Goal: Task Accomplishment & Management: Complete application form

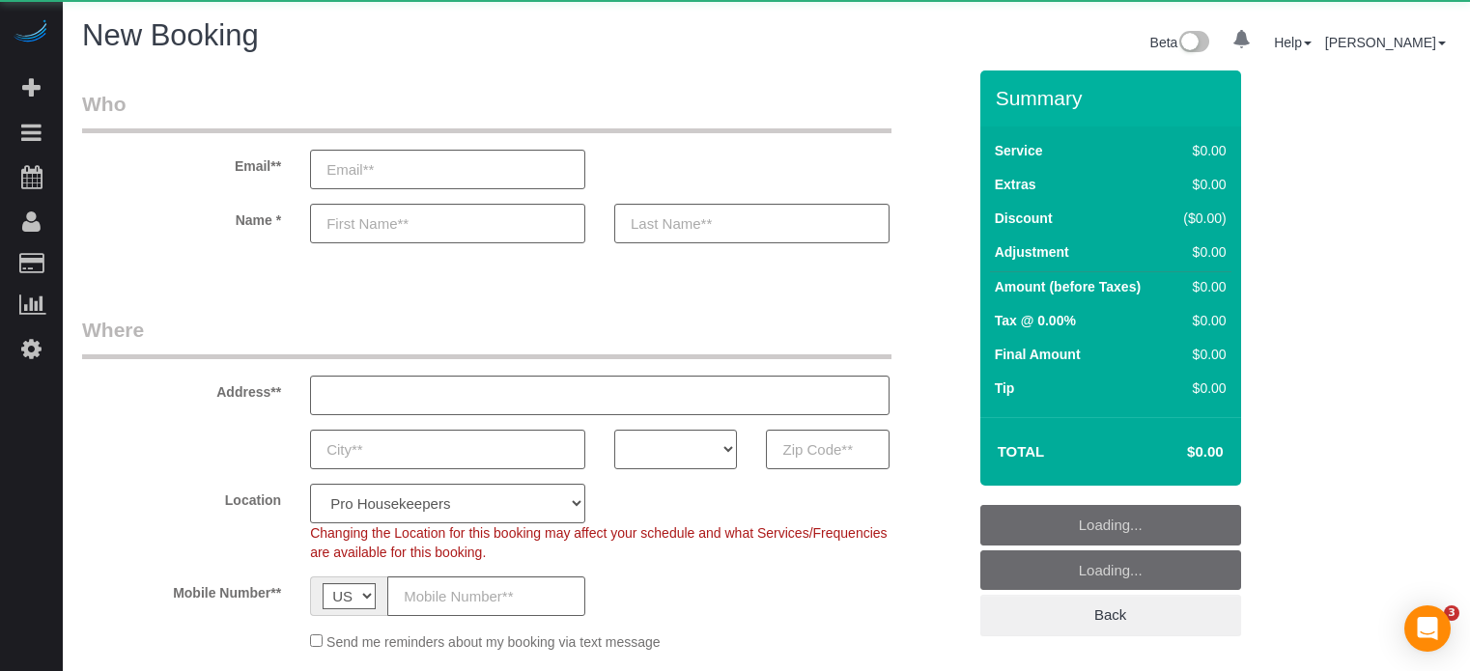
select select "4"
select select "number:9"
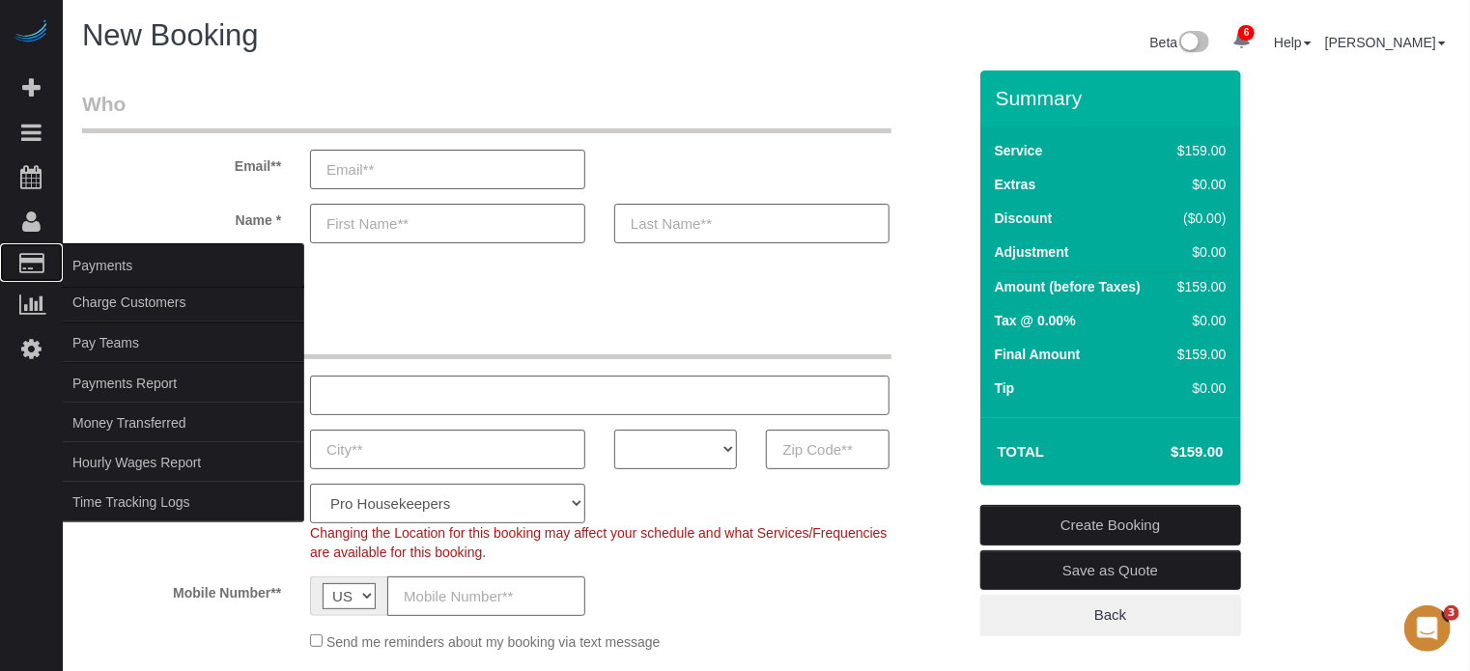
click at [100, 262] on span "Payments" at bounding box center [183, 265] width 241 height 44
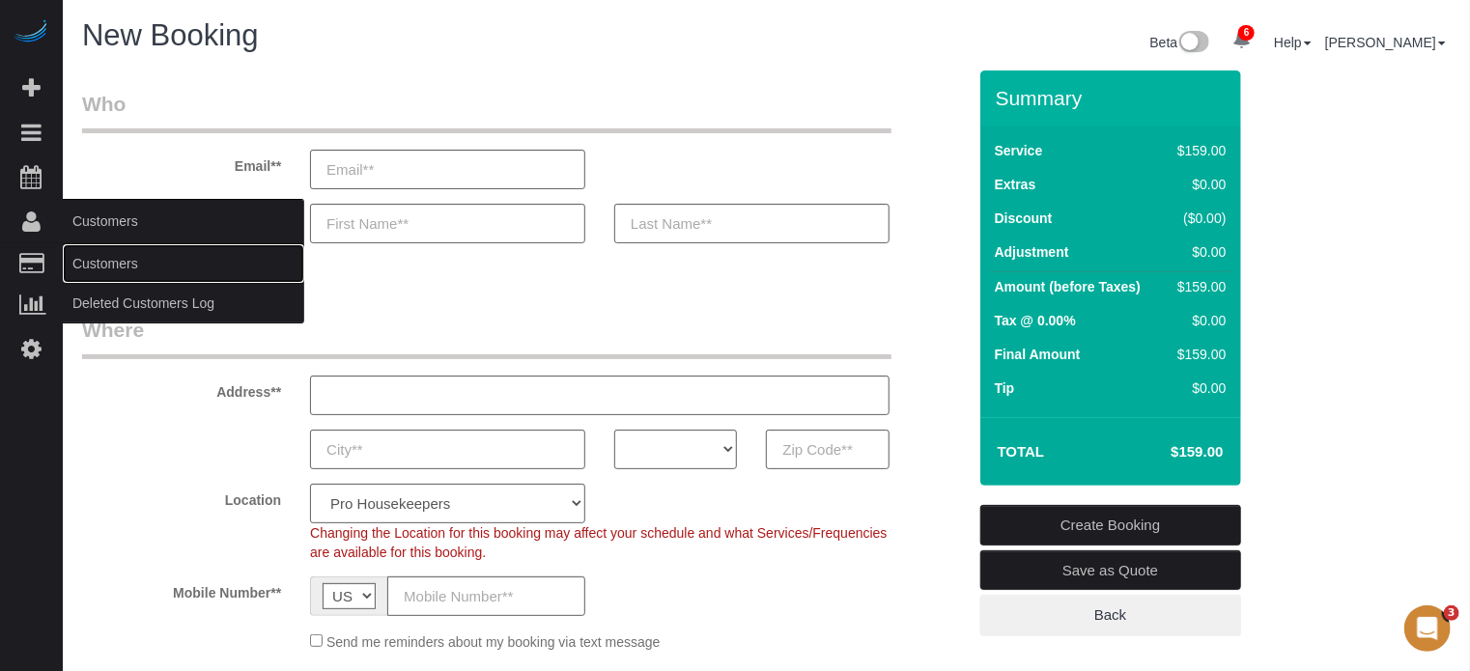
click at [112, 258] on link "Customers" at bounding box center [183, 263] width 241 height 39
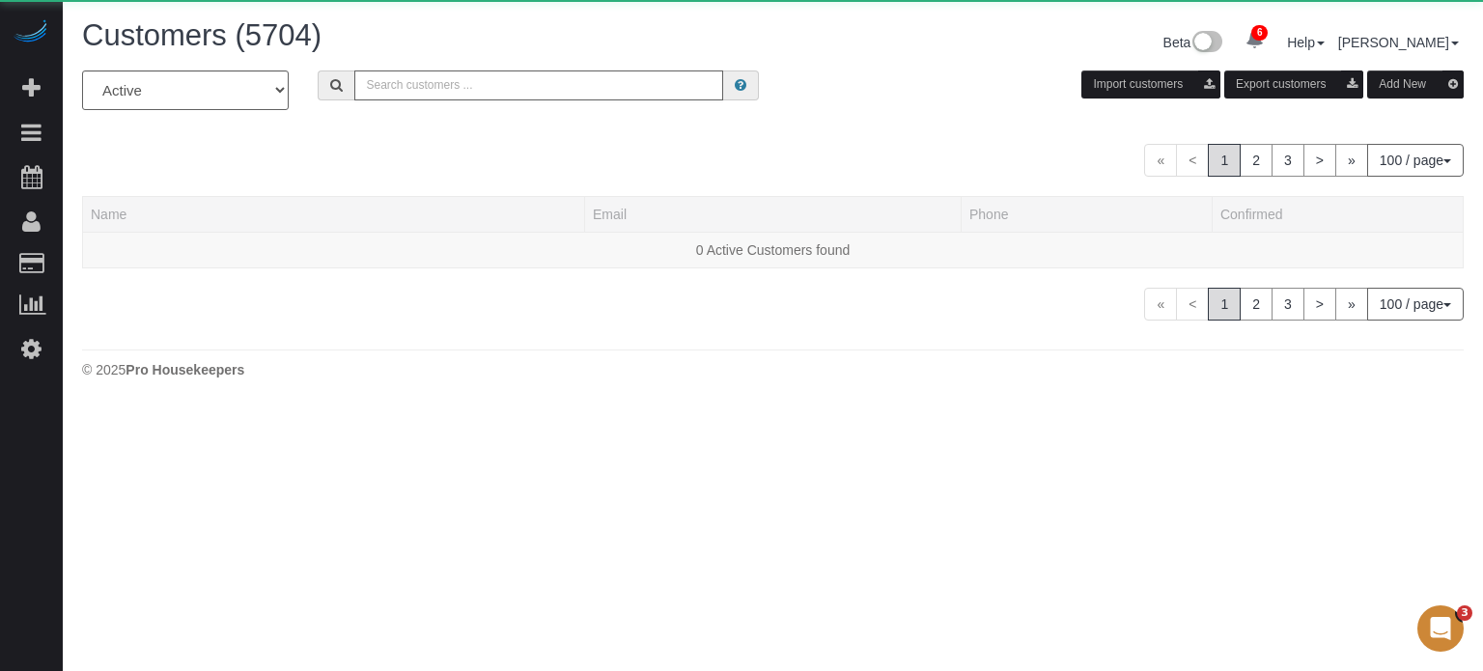
click at [455, 76] on input "text" at bounding box center [538, 85] width 369 height 30
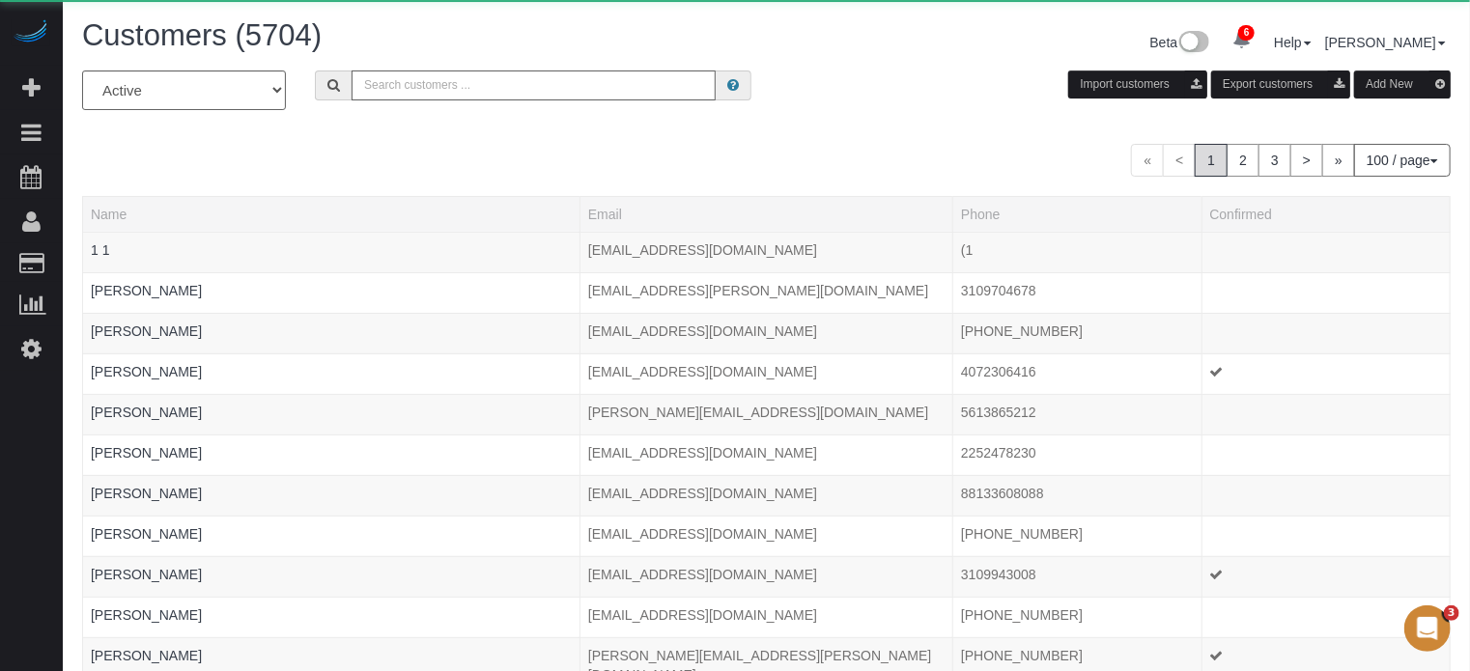
paste input "[PERSON_NAME]"
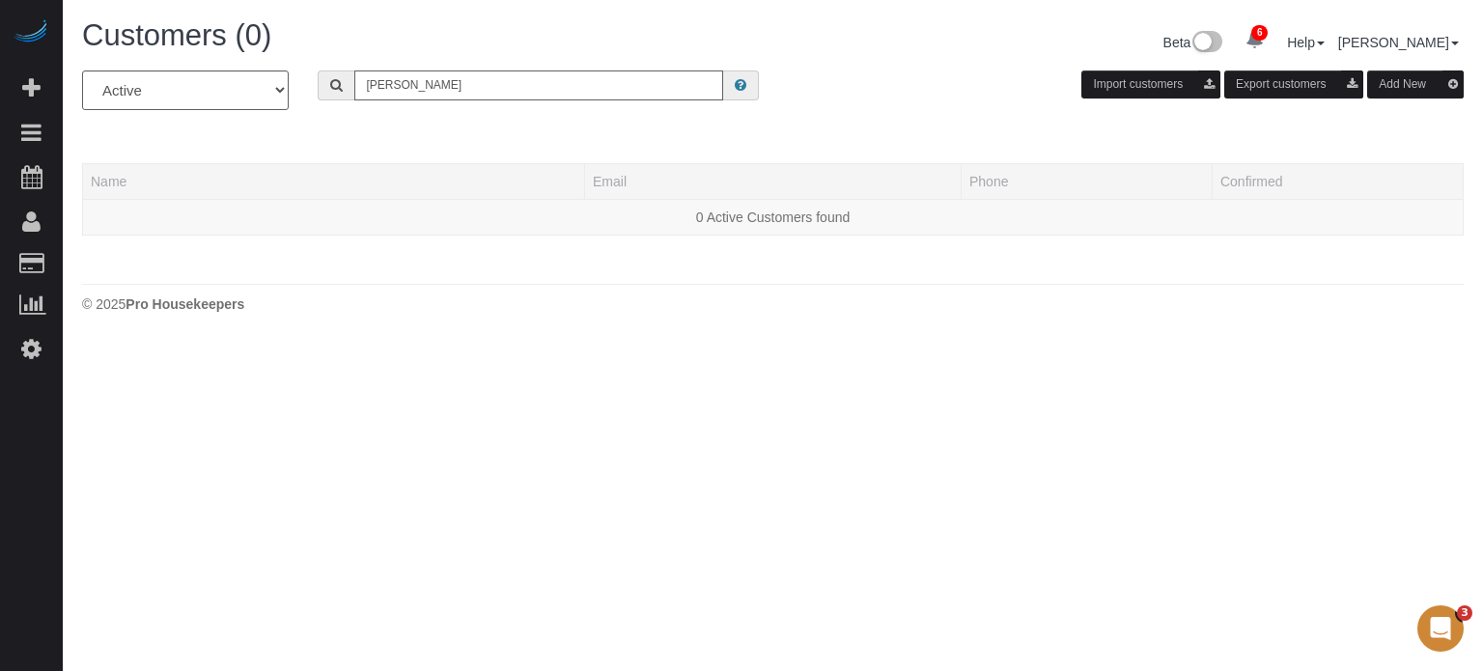
type input "[PERSON_NAME]"
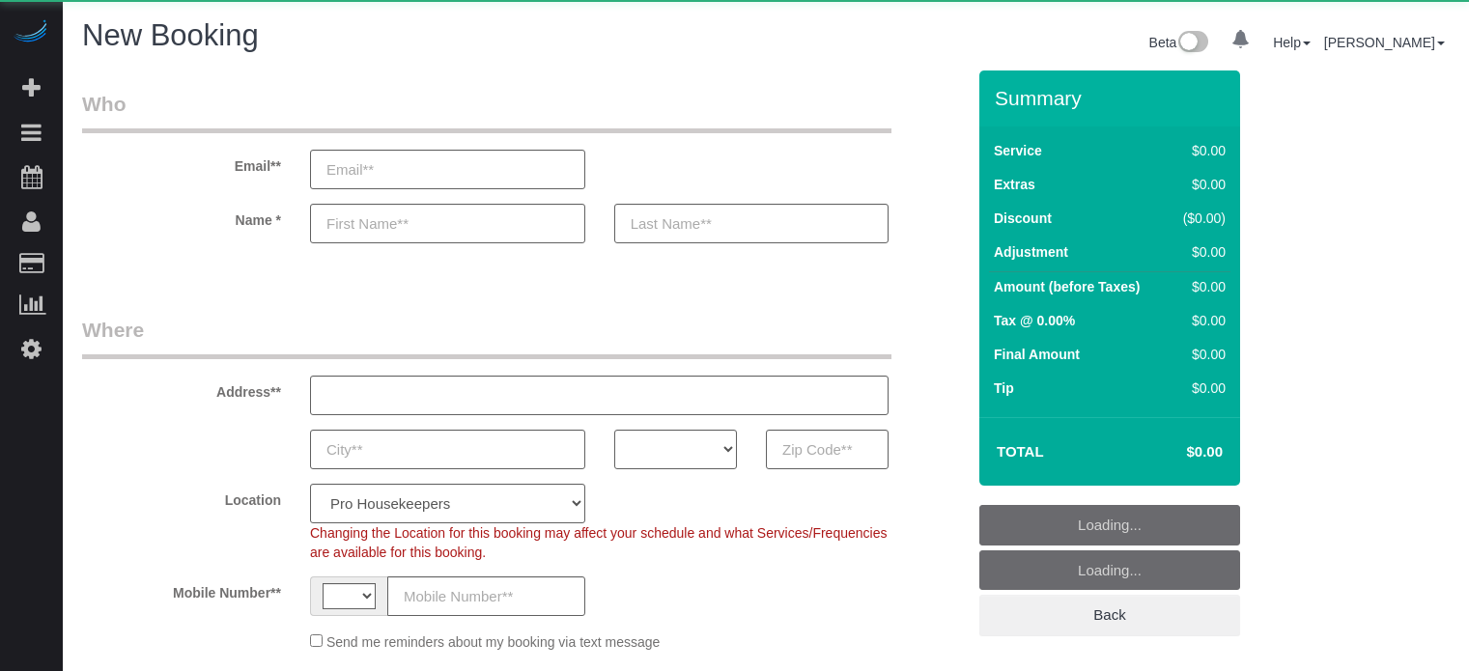
select select "number:9"
select select "string:[GEOGRAPHIC_DATA]"
select select "object:1122"
select select "4"
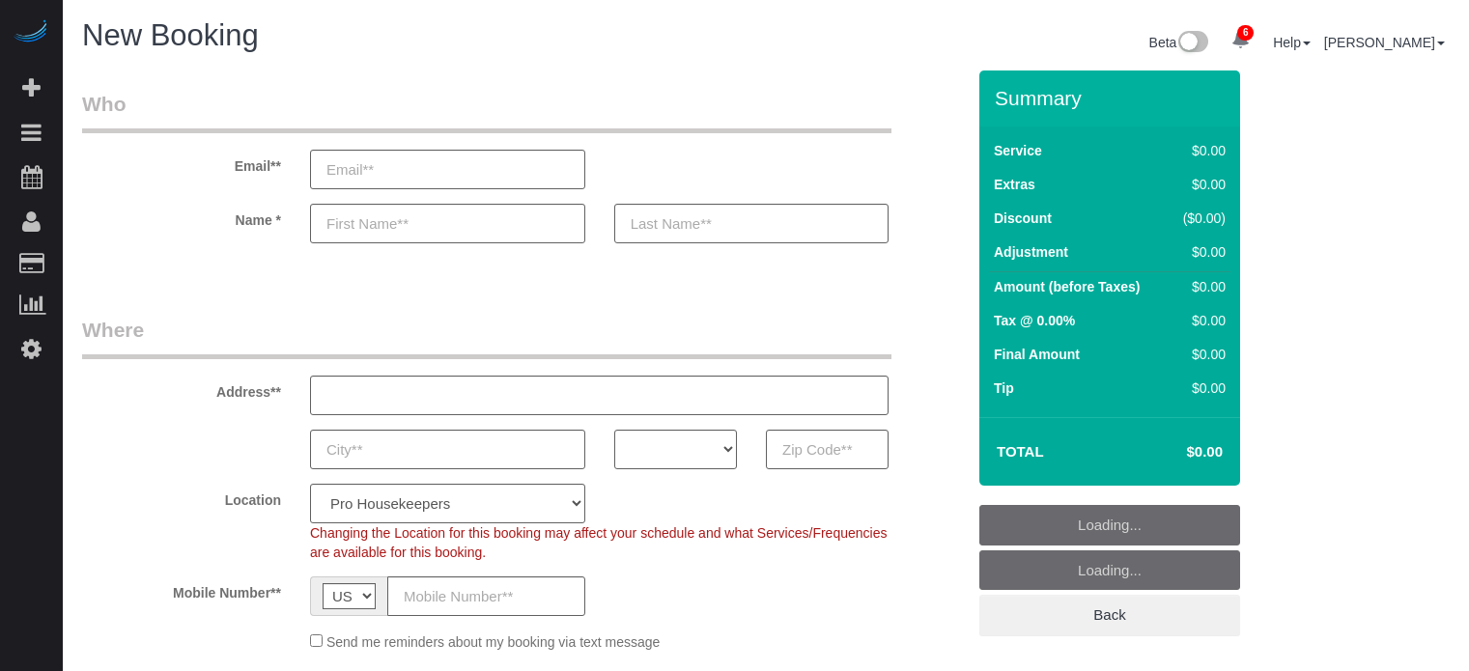
select select "4"
select select "number:9"
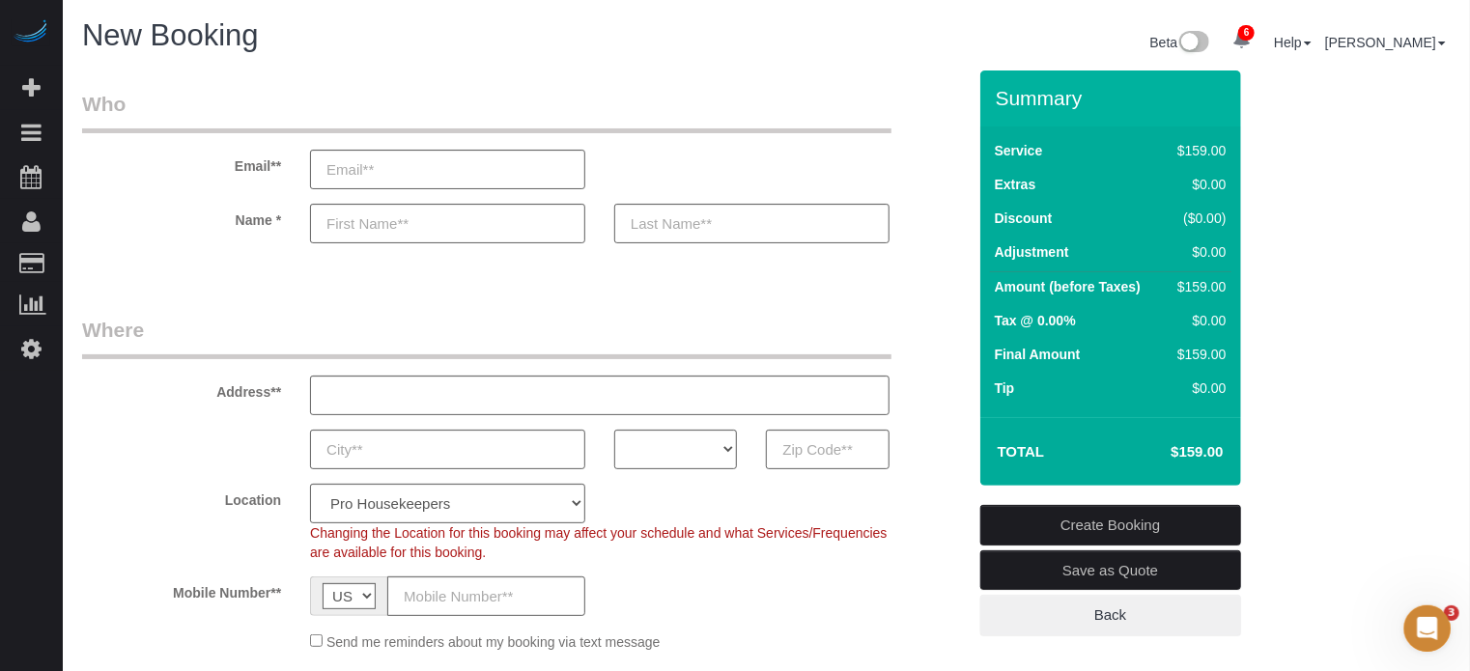
click at [822, 473] on fieldset "Where Address** AK AL AR AZ CA CO CT DC DE FL GA HI IA ID IL IN KS KY LA MA MD …" at bounding box center [524, 491] width 884 height 351
click at [812, 451] on input "text" at bounding box center [827, 450] width 123 height 40
paste input "60643"
type input "60643"
click at [675, 447] on select "AK AL AR AZ CA CO CT DC DE FL GA HI IA ID IL IN KS KY LA MA MD ME MI MN MO MS M…" at bounding box center [675, 450] width 123 height 40
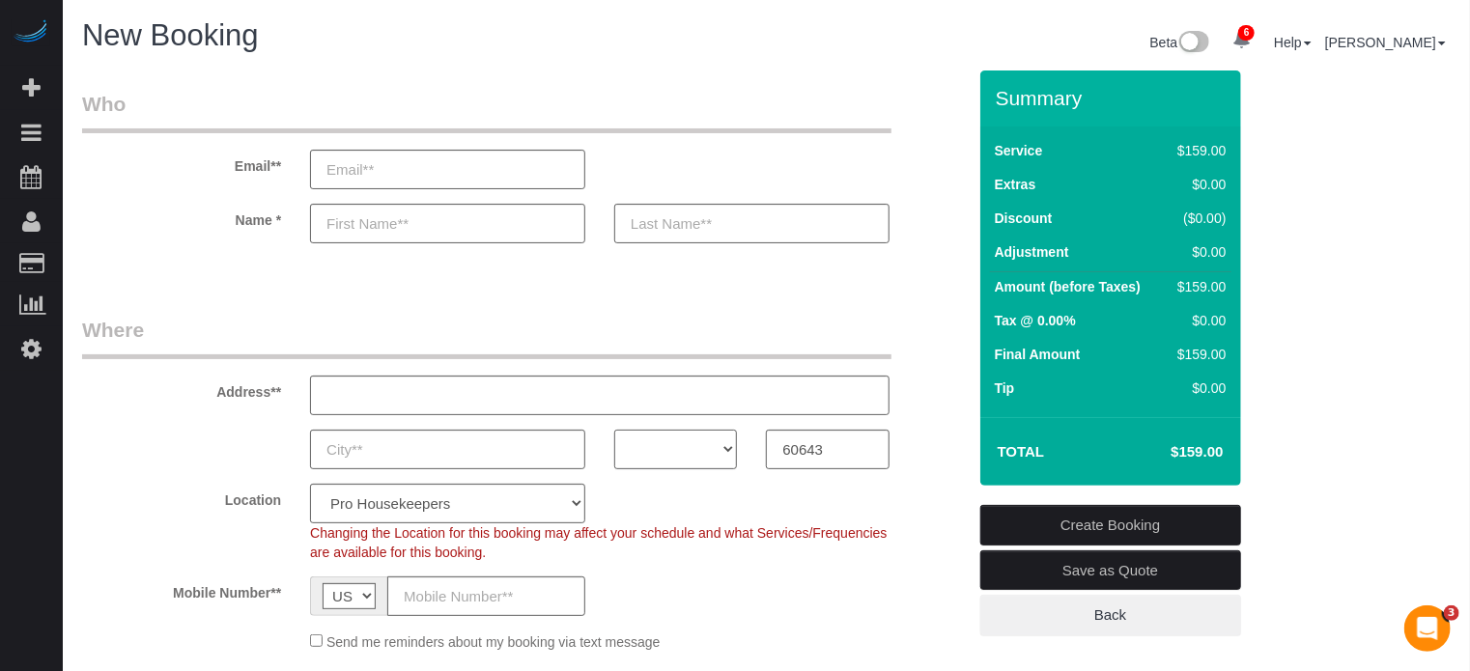
select select "OH"
click at [614, 430] on select "AK AL AR AZ CA CO CT DC DE FL GA HI IA ID IL IN KS KY LA MA MD ME MI MN MO MS M…" at bounding box center [675, 450] width 123 height 40
click at [547, 517] on select "Pro Housekeepers Atlanta Austin Boston Chicago Cincinnati Clearwater Denver Ft …" at bounding box center [447, 504] width 275 height 40
select select "10"
click at [310, 484] on select "Pro Housekeepers Atlanta Austin Boston Chicago Cincinnati Clearwater Denver Ft …" at bounding box center [447, 504] width 275 height 40
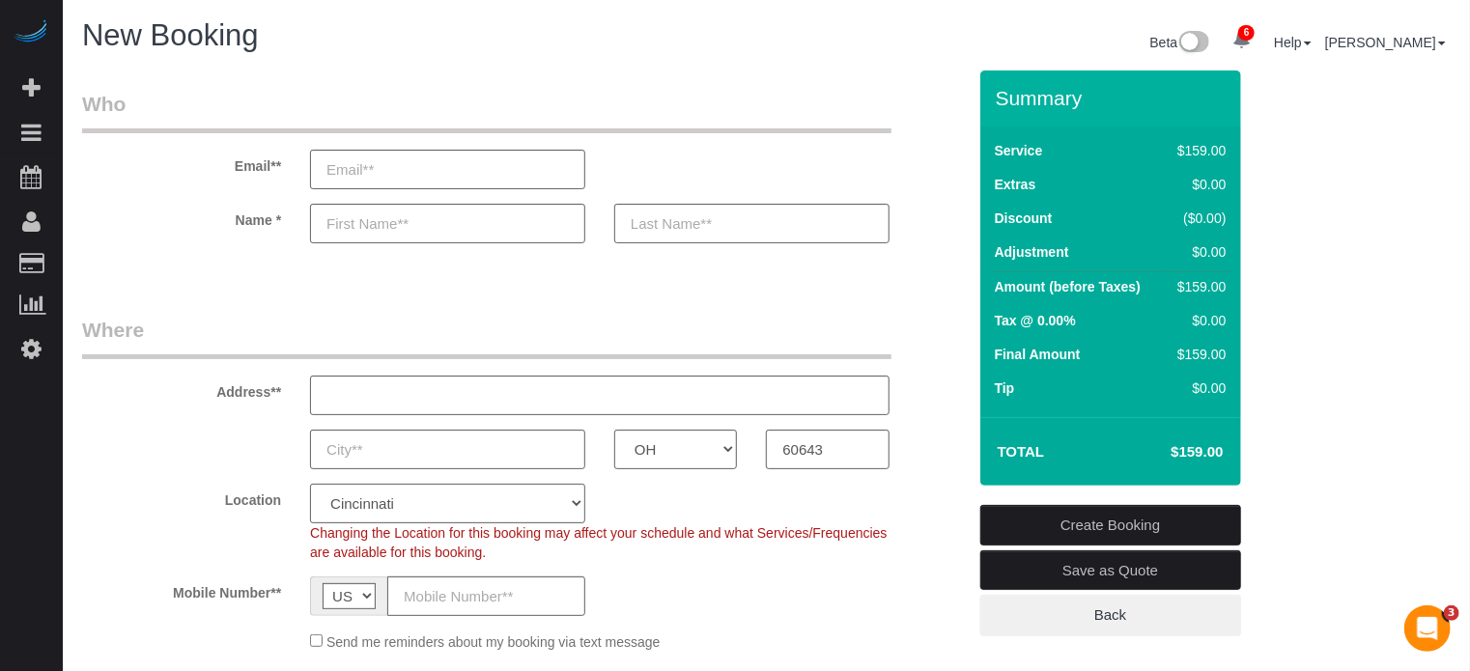
select select "object:1278"
click at [121, 322] on legend "Where" at bounding box center [486, 337] width 809 height 43
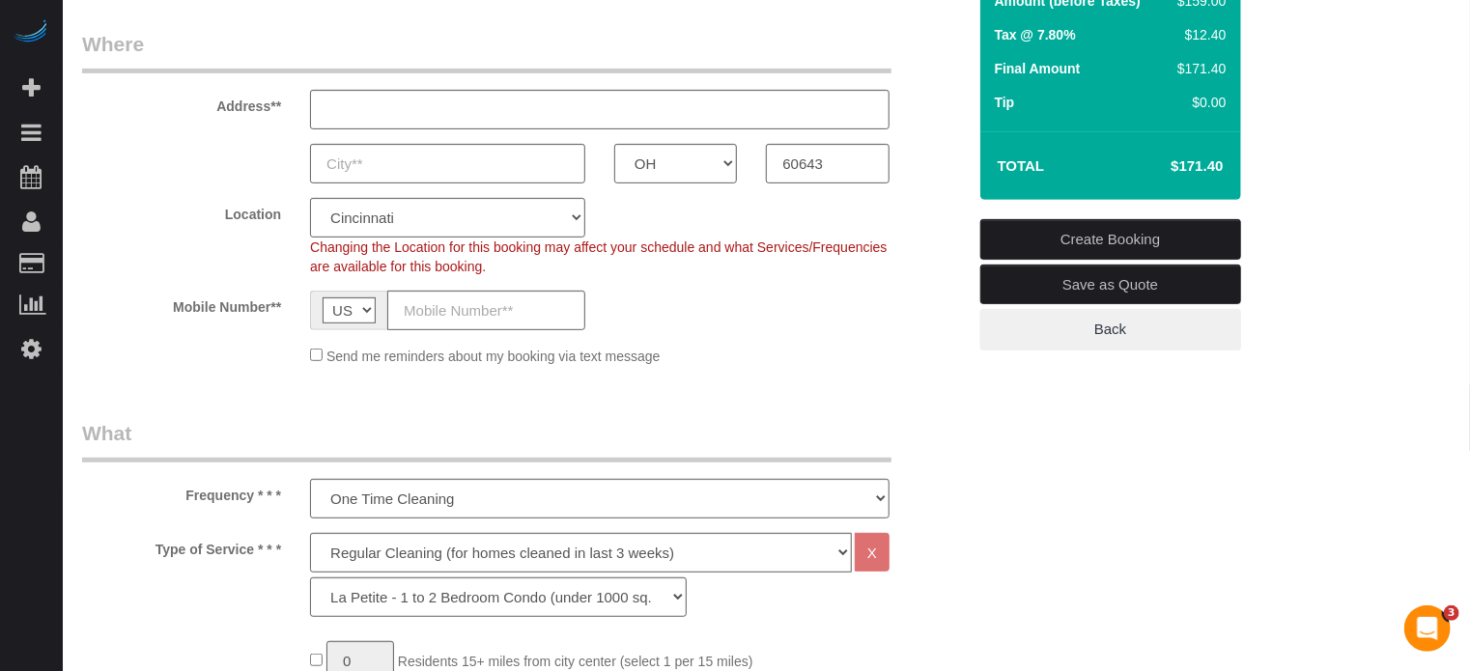
scroll to position [290, 0]
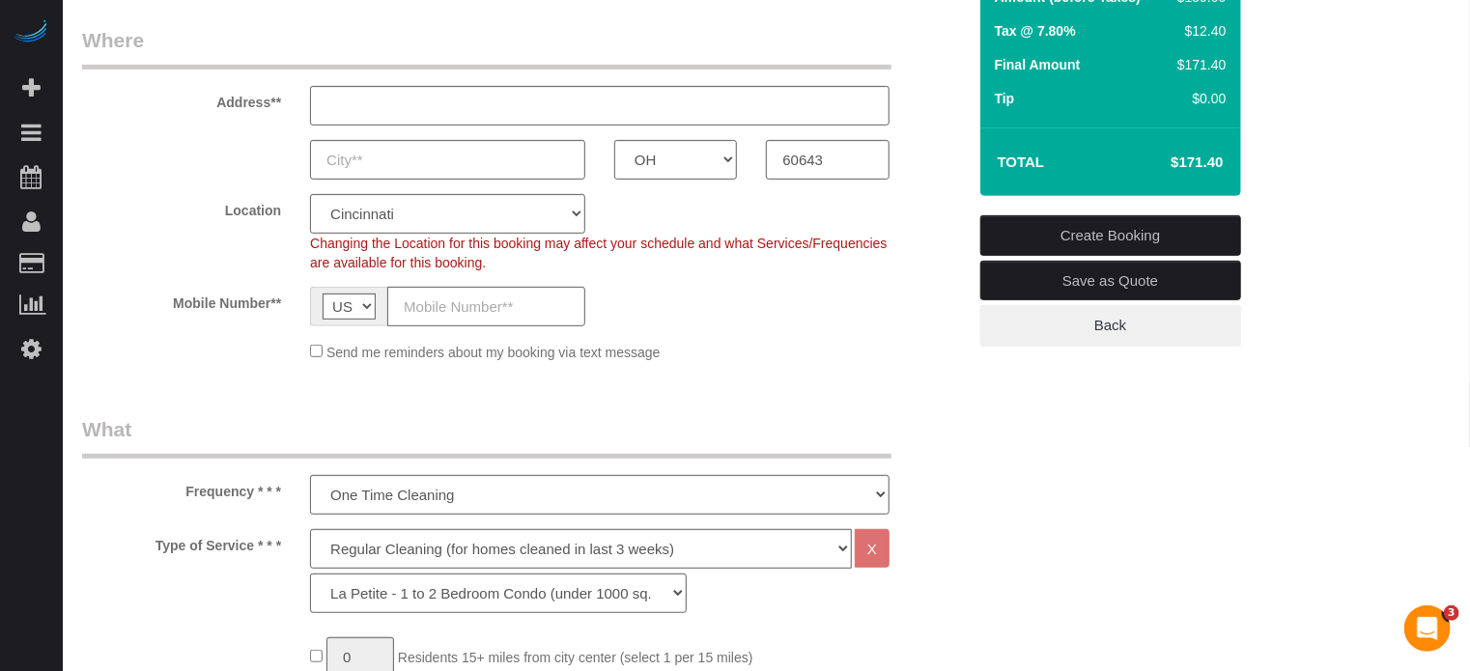
click at [912, 501] on div "Frequency * * * One Time Cleaning Weekly Cleaning (20%) - 20.00% (0% for the Fi…" at bounding box center [524, 464] width 912 height 99
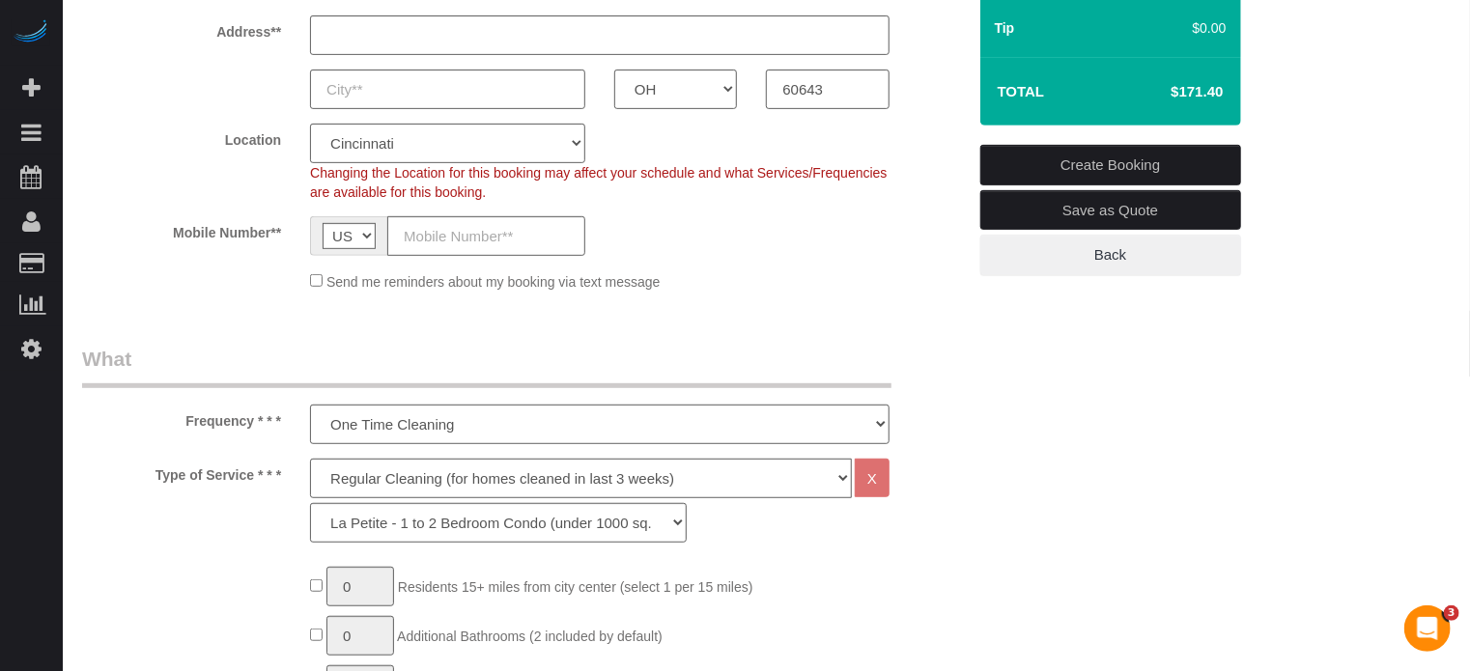
scroll to position [483, 0]
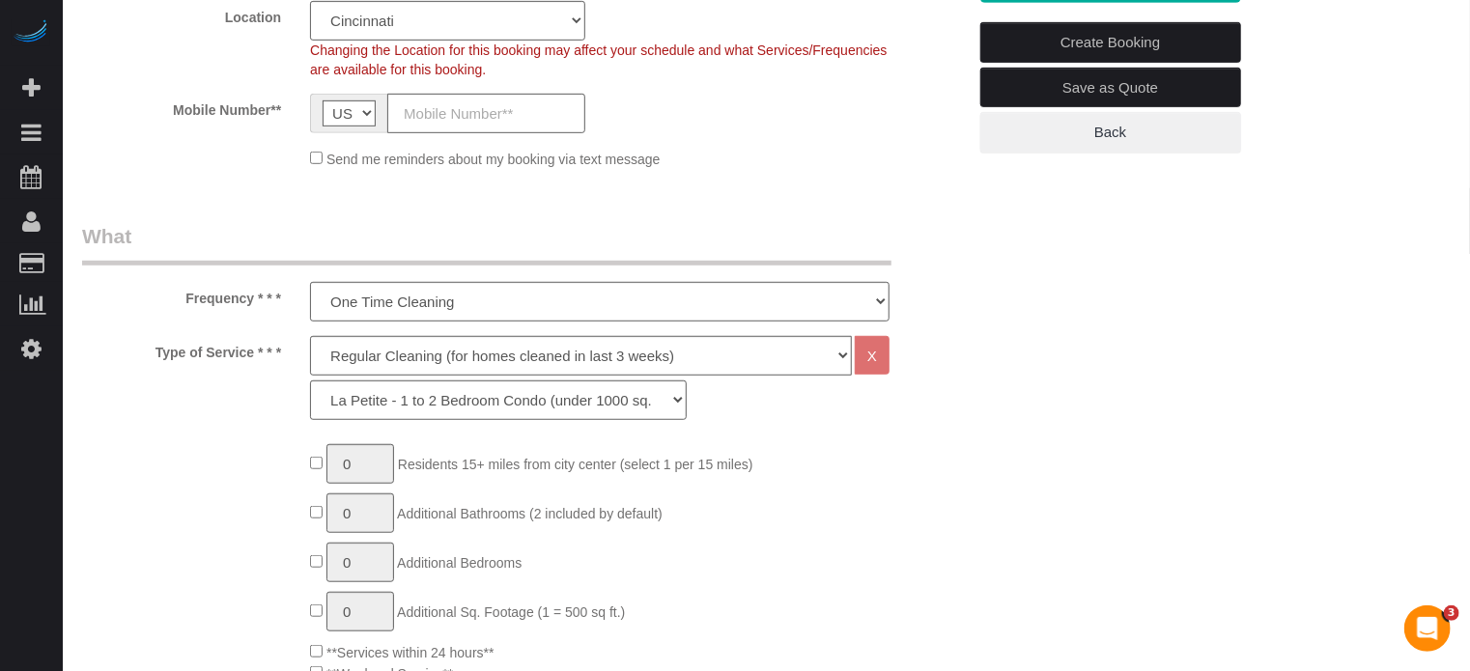
click at [103, 428] on div "Type of Service * * * Deep Cleaning (for homes that have not been cleaned in 3+…" at bounding box center [524, 383] width 912 height 94
click at [519, 408] on select "La Petite - 1 to 2 Bedroom Condo (under 1000 sq. ft.) La Petite II - 2 Bedroom …" at bounding box center [498, 400] width 377 height 40
select select "89"
click at [310, 380] on select "La Petite - 1 to 2 Bedroom Condo (under 1000 sq. ft.) La Petite II - 2 Bedroom …" at bounding box center [498, 400] width 377 height 40
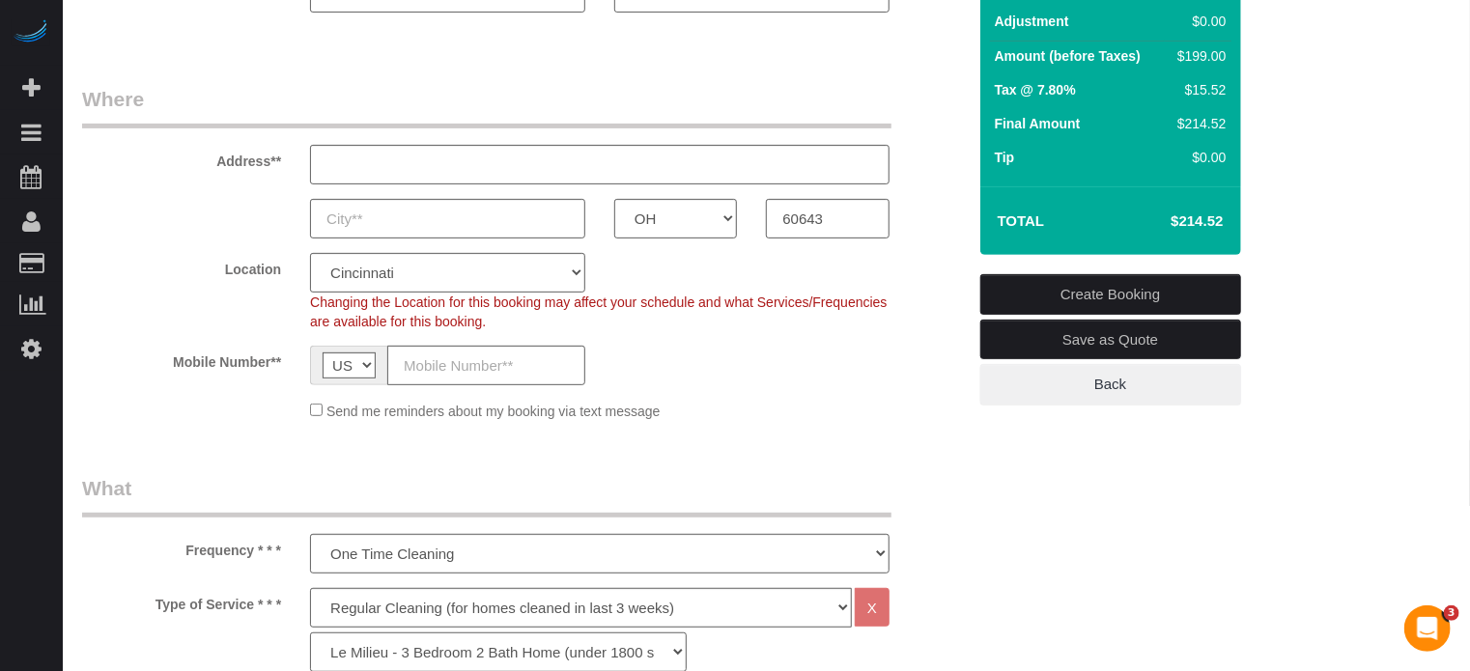
scroll to position [228, 0]
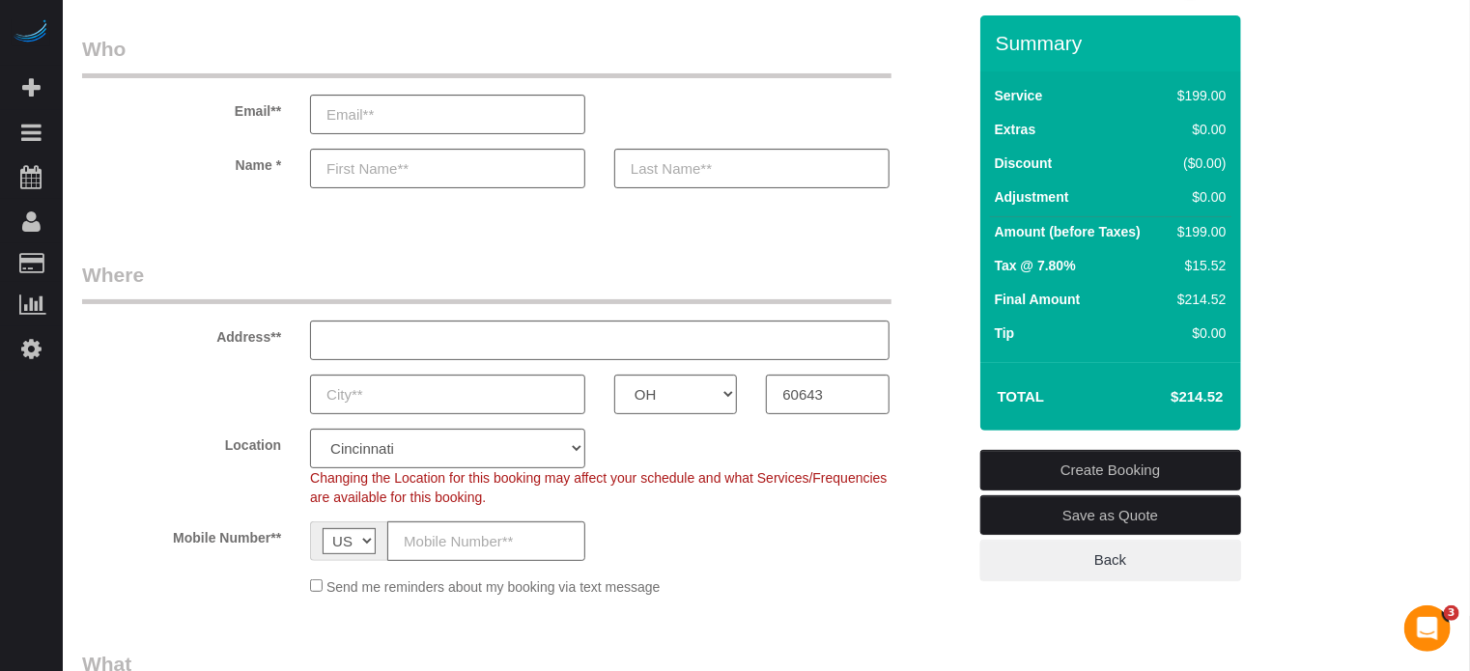
scroll to position [0, 0]
